Goal: Communication & Community: Answer question/provide support

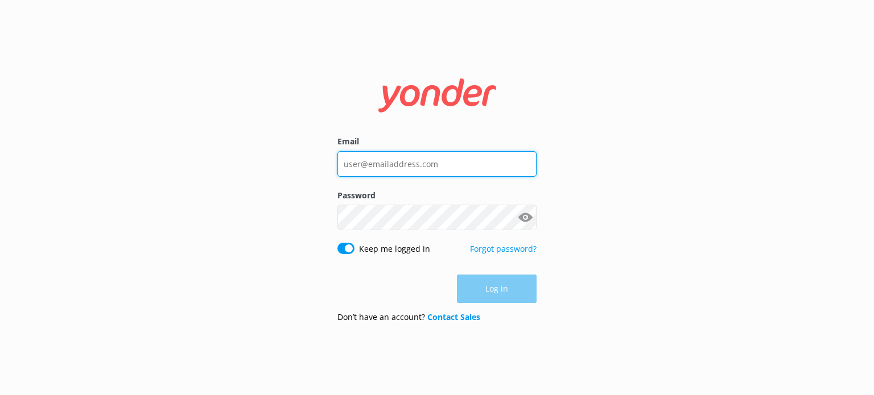
type input "[EMAIL_ADDRESS][DOMAIN_NAME]"
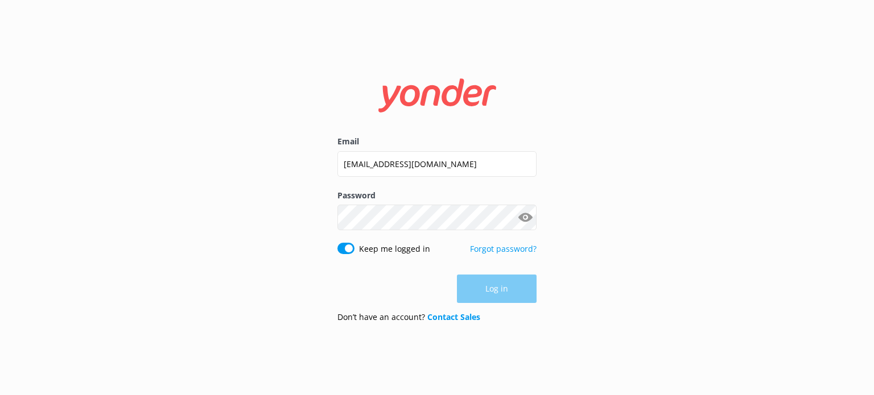
click at [501, 295] on div "Log in" at bounding box center [436, 289] width 199 height 28
click at [501, 295] on button "Log in" at bounding box center [497, 289] width 80 height 28
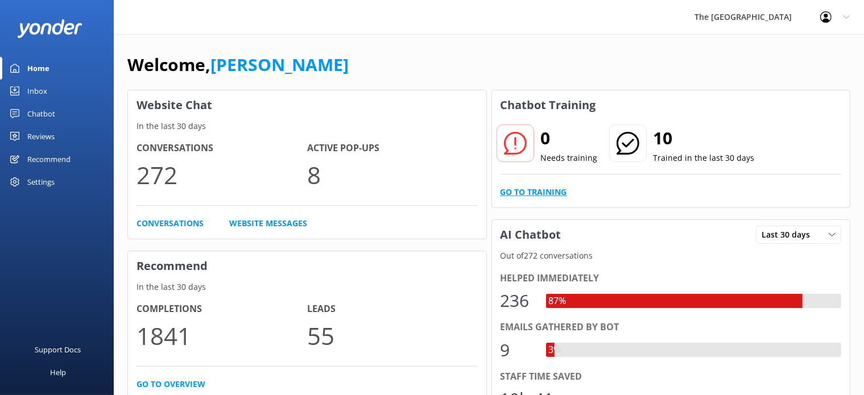
click at [510, 190] on link "Go to Training" at bounding box center [534, 192] width 67 height 13
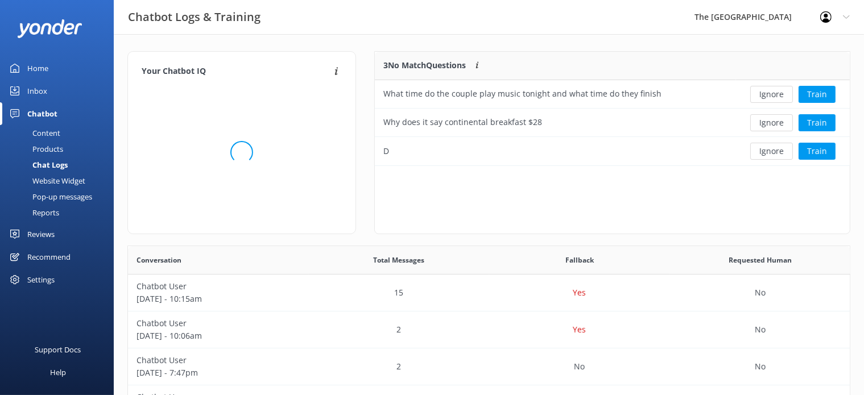
scroll to position [389, 712]
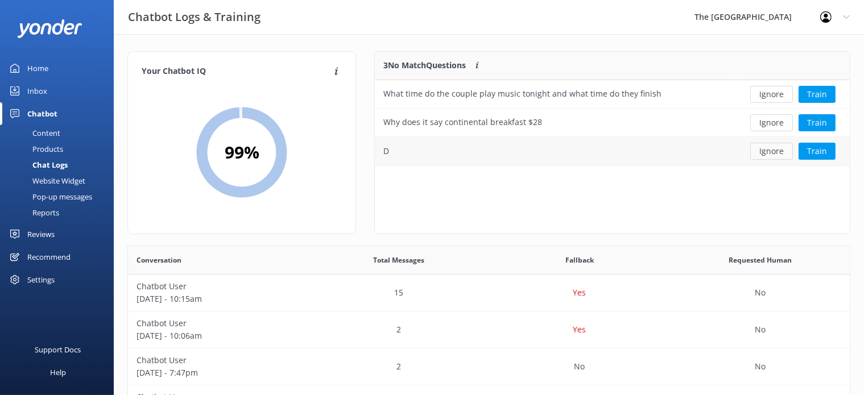
click at [765, 150] on button "Ignore" at bounding box center [771, 151] width 43 height 17
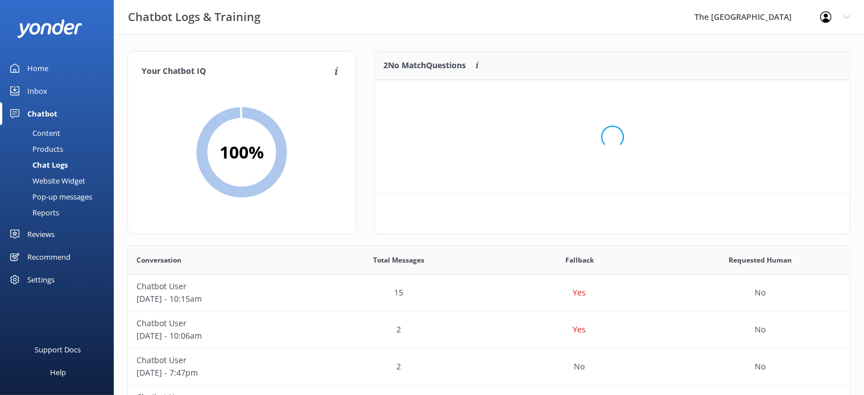
scroll to position [76, 465]
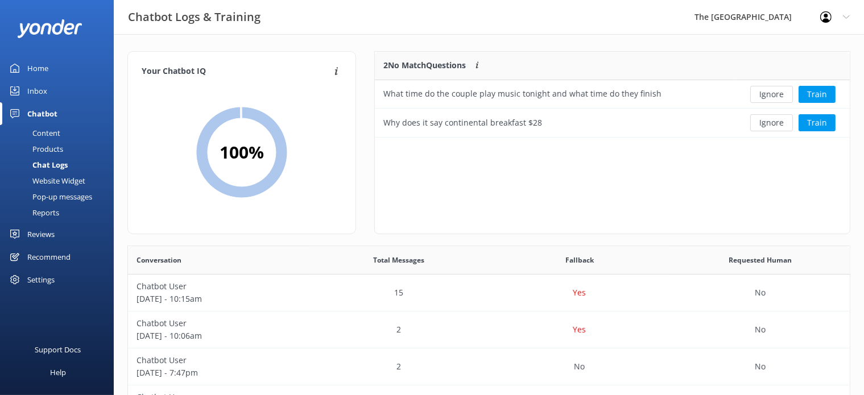
click at [771, 120] on button "Ignore" at bounding box center [771, 122] width 43 height 17
click at [766, 95] on div "Ignore Train" at bounding box center [793, 94] width 97 height 17
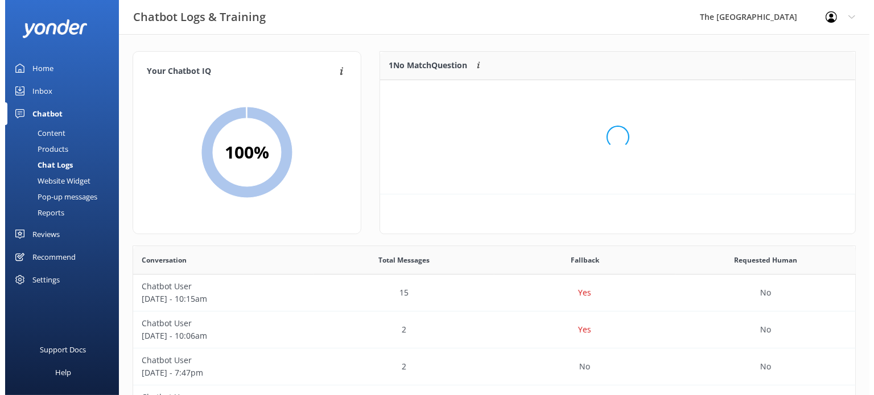
scroll to position [10, 10]
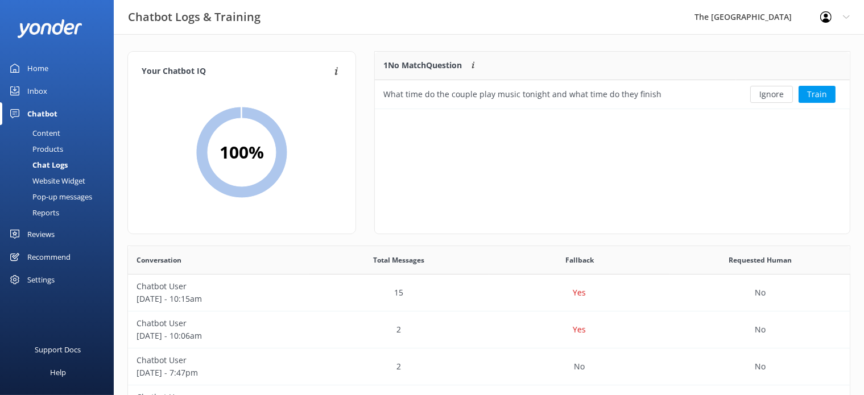
click at [37, 88] on div "Inbox" at bounding box center [37, 91] width 20 height 23
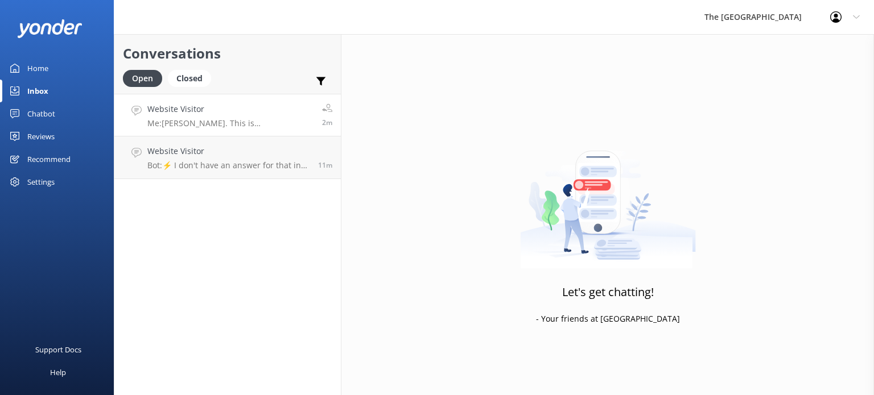
click at [210, 115] on div "Website Visitor Me: [PERSON_NAME]. This is [PERSON_NAME] from The Reservations …" at bounding box center [230, 115] width 166 height 24
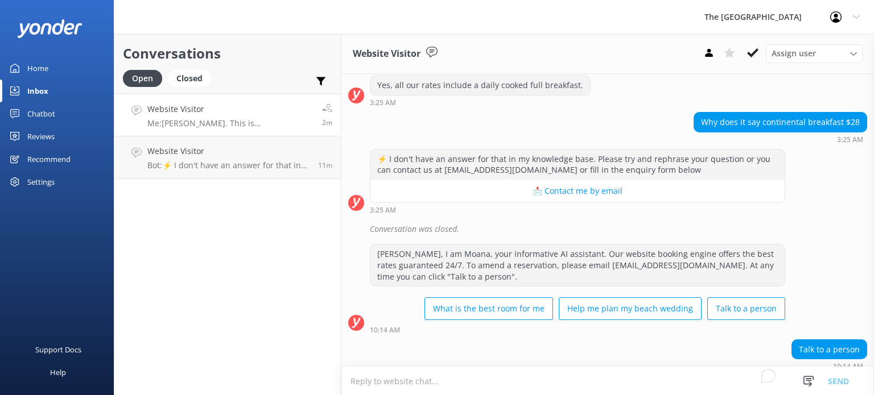
scroll to position [705, 0]
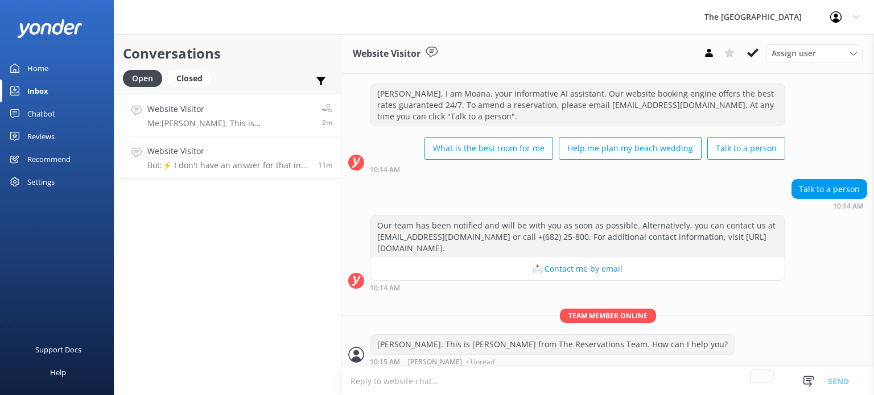
click at [237, 159] on div "Website Visitor Bot: ⚡ I don't have an answer for that in my knowledge base. Pl…" at bounding box center [228, 157] width 162 height 25
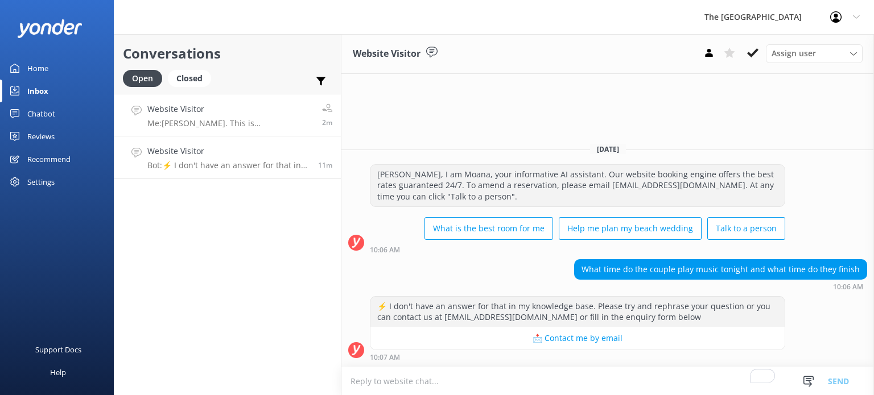
click at [241, 113] on h4 "Website Visitor" at bounding box center [230, 109] width 166 height 13
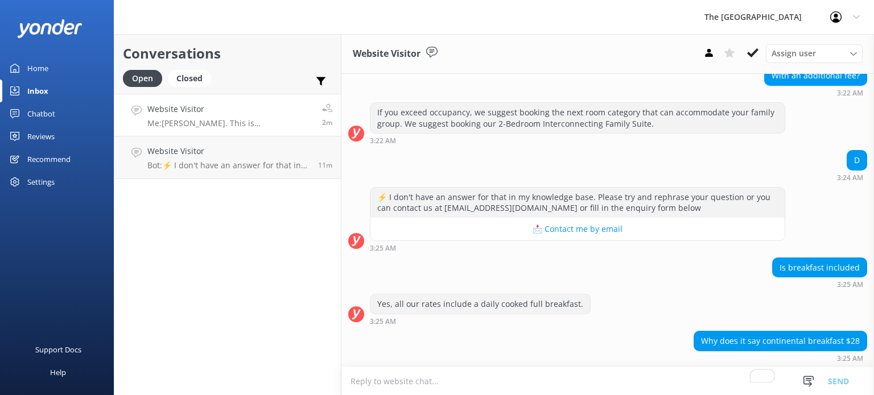
scroll to position [230, 0]
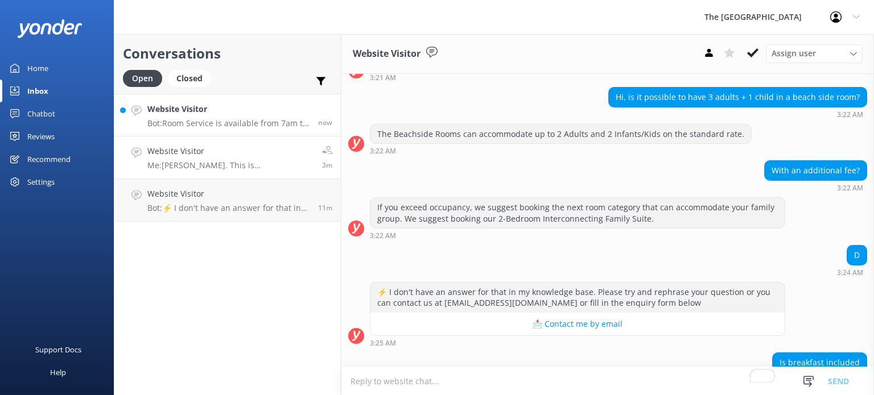
click at [251, 118] on div "Website Visitor Bot: Room Service is available from 7am to 9pm daily. You can o…" at bounding box center [228, 115] width 162 height 24
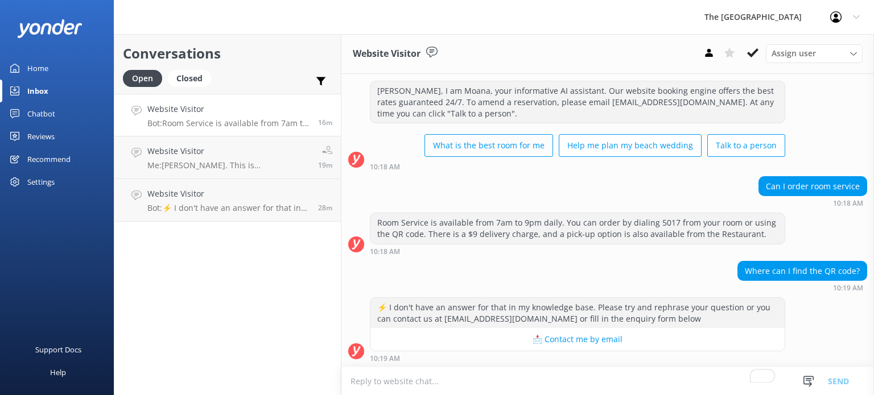
scroll to position [22, 0]
click at [196, 115] on div "Website Visitor Bot: Room Service is available from 7am to 9pm daily. You can o…" at bounding box center [228, 115] width 162 height 24
click at [209, 166] on p "Me: [PERSON_NAME]. This is [PERSON_NAME] from The Reservations Team. How can I …" at bounding box center [228, 165] width 162 height 10
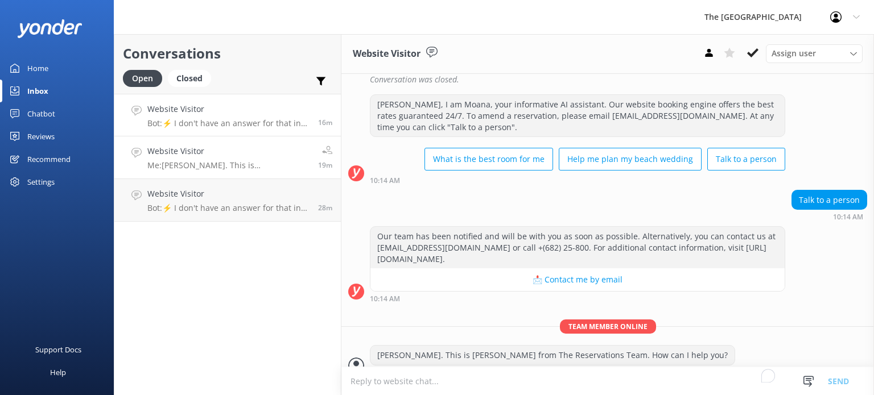
scroll to position [705, 0]
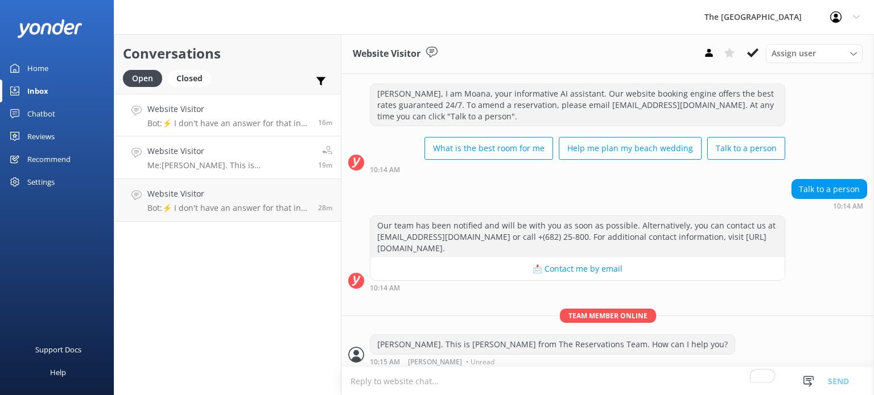
click at [221, 110] on h4 "Website Visitor" at bounding box center [228, 109] width 162 height 13
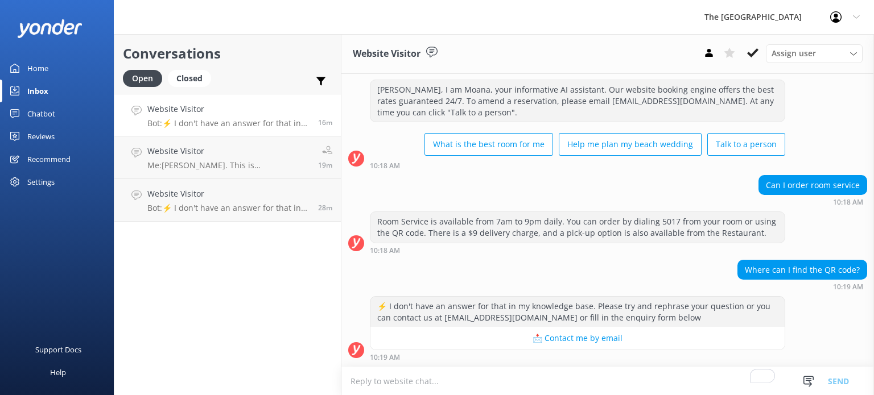
scroll to position [23, 0]
